Goal: Information Seeking & Learning: Find specific fact

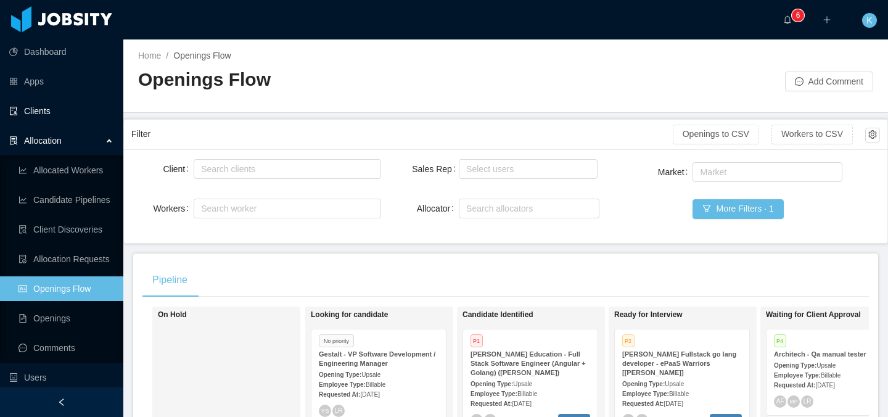
click at [54, 112] on link "Clients" at bounding box center [61, 111] width 104 height 25
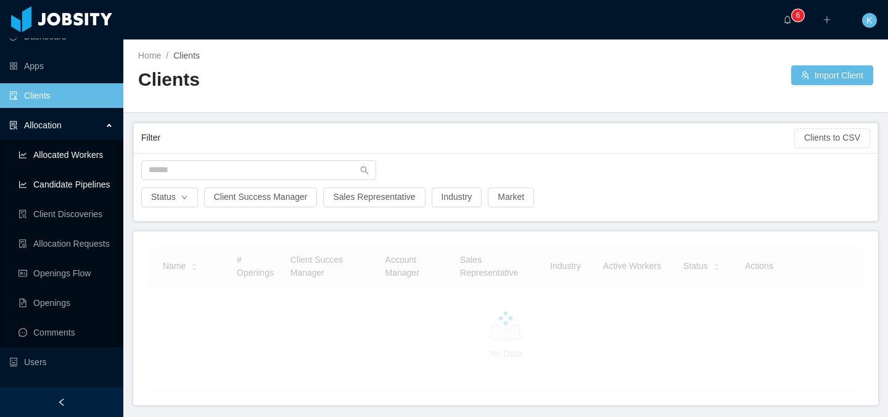
scroll to position [24, 0]
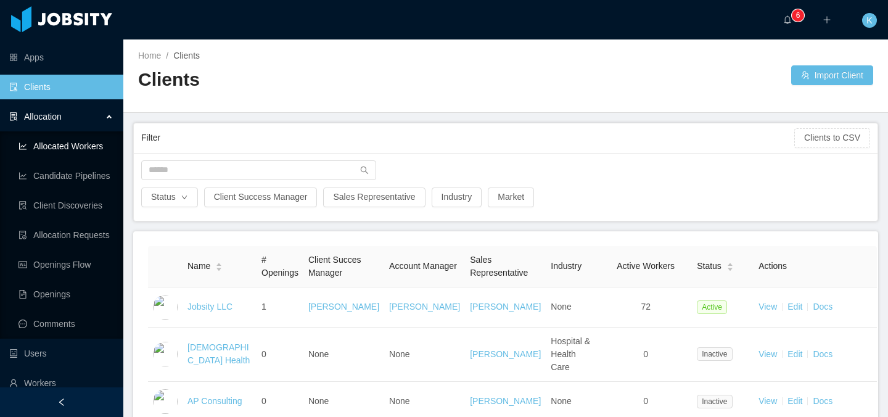
click at [84, 145] on link "Allocated Workers" at bounding box center [65, 146] width 95 height 25
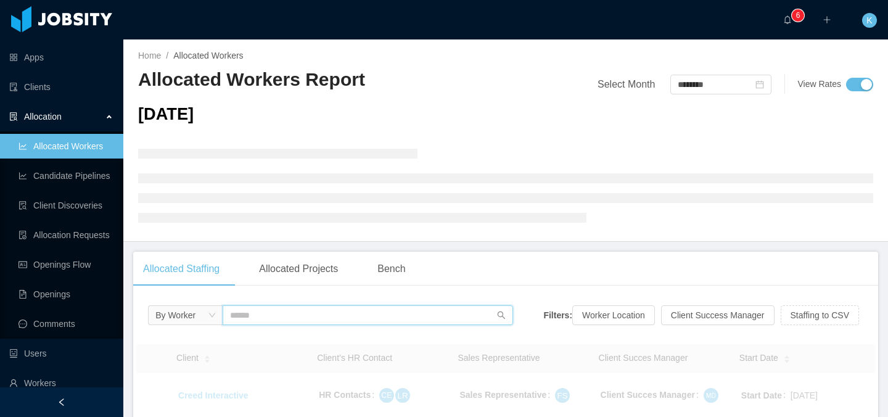
click at [261, 313] on input "text" at bounding box center [368, 315] width 290 height 20
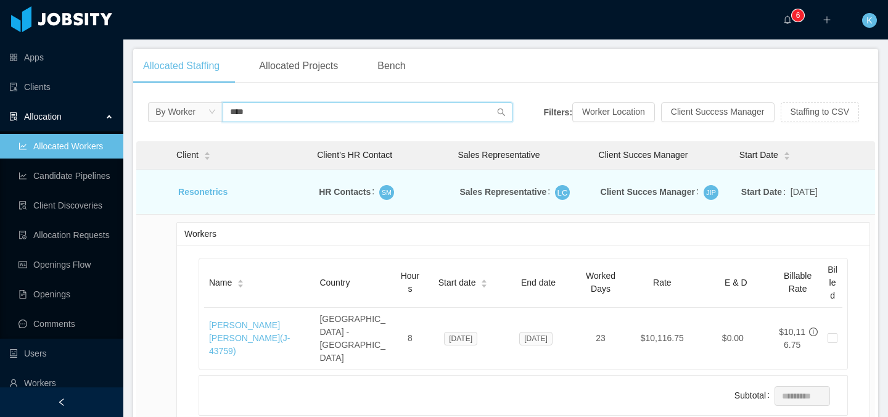
scroll to position [180, 0]
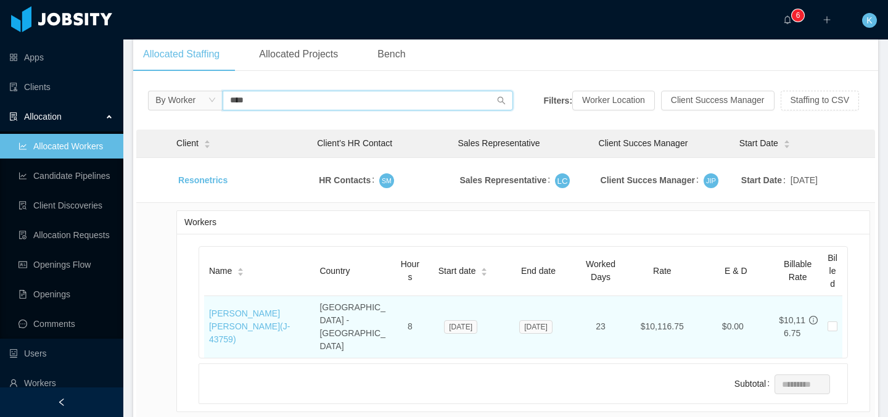
type input "****"
click at [241, 313] on td "[PERSON_NAME] [PERSON_NAME] (J- 43759 )" at bounding box center [259, 327] width 110 height 62
click at [240, 311] on link "[PERSON_NAME] [PERSON_NAME] (J- 43759 )" at bounding box center [249, 326] width 81 height 36
